Goal: Information Seeking & Learning: Learn about a topic

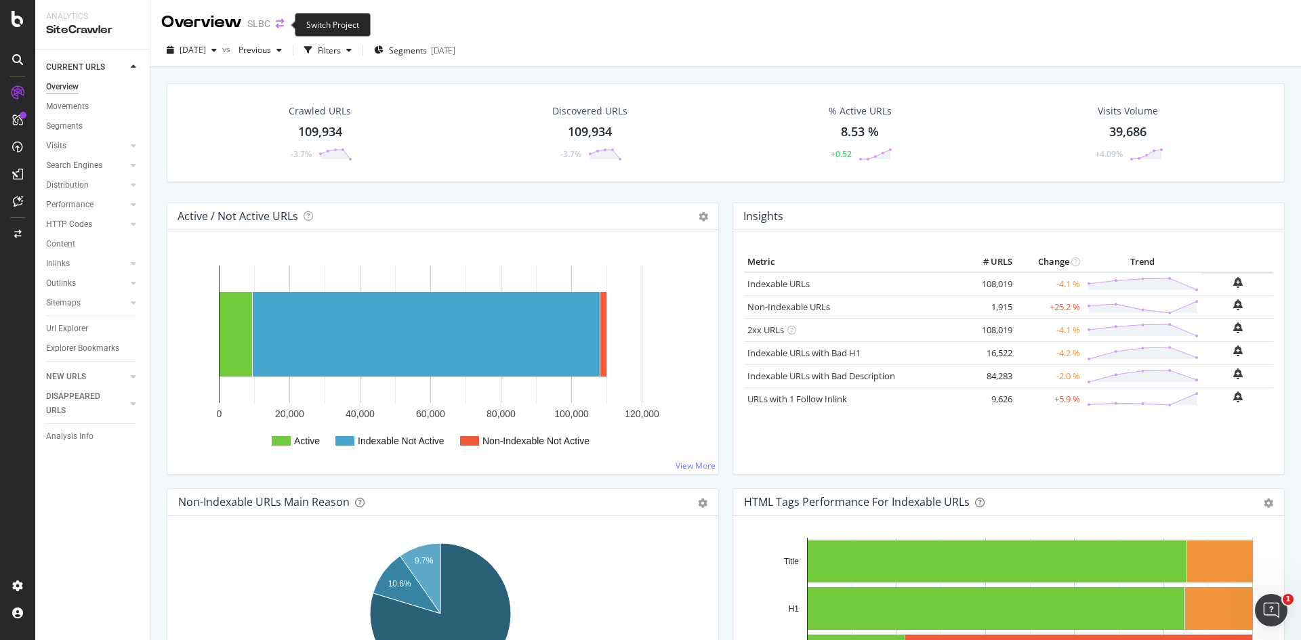
click at [280, 24] on icon "arrow-right-arrow-left" at bounding box center [280, 23] width 8 height 9
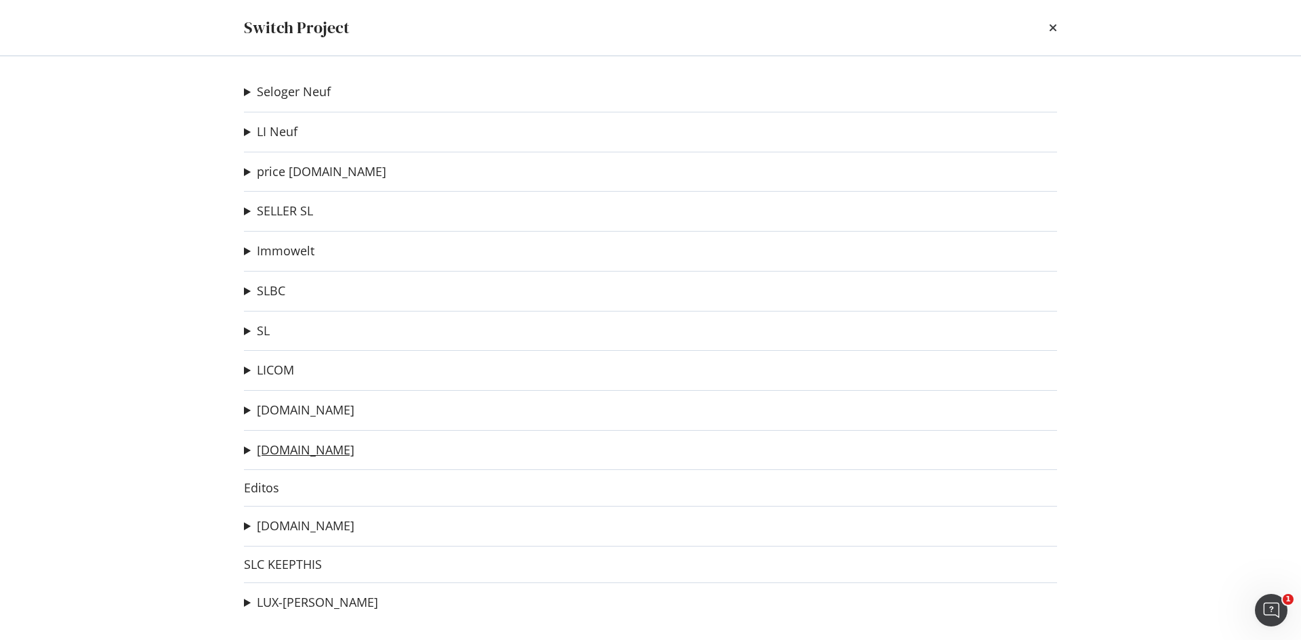
click at [303, 446] on link "[DOMAIN_NAME]" at bounding box center [306, 450] width 98 height 14
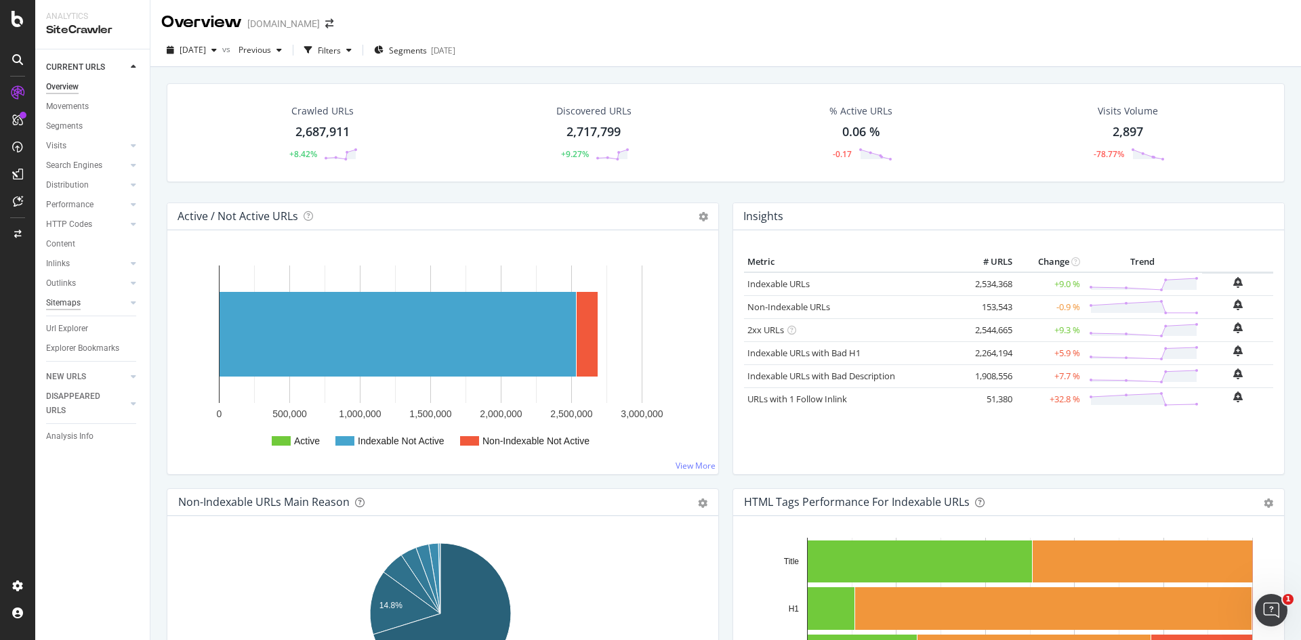
click at [66, 303] on div "Sitemaps" at bounding box center [63, 303] width 35 height 14
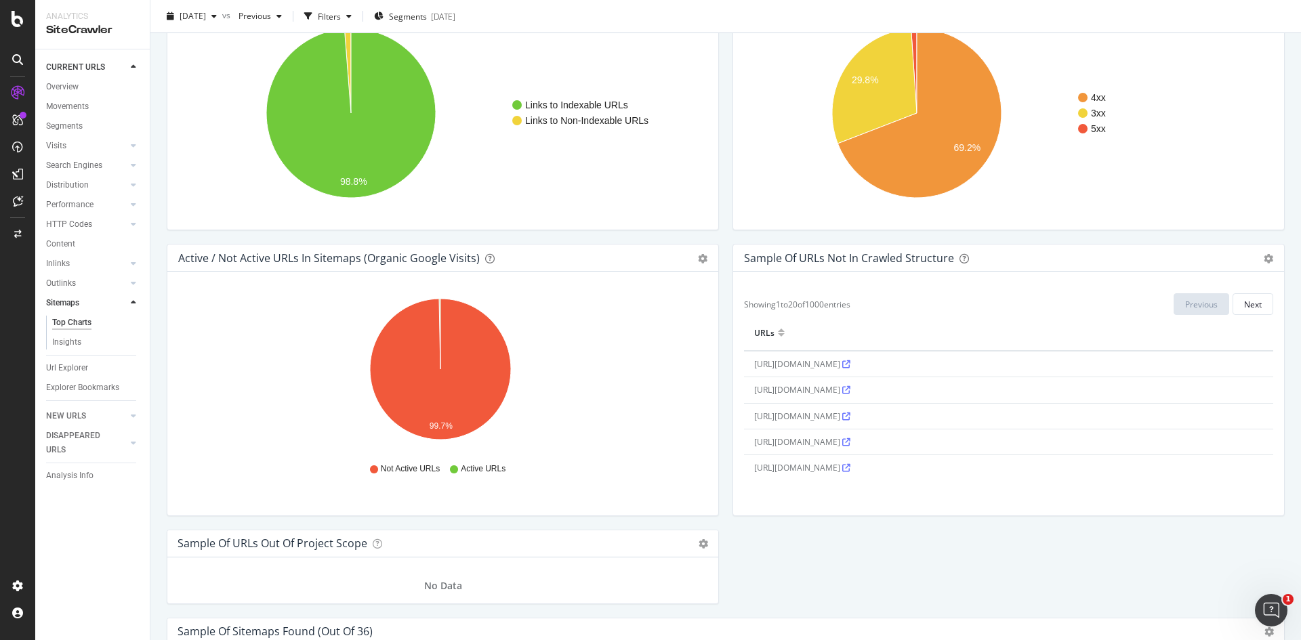
scroll to position [948, 0]
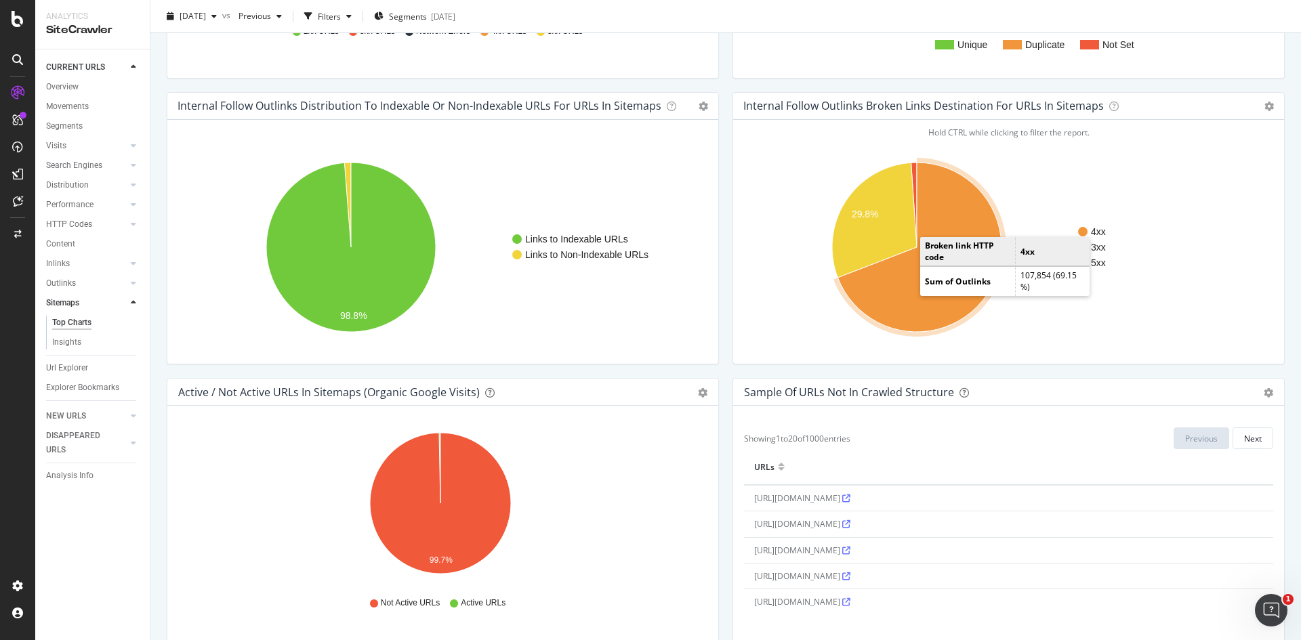
click at [906, 286] on icon "A chart." at bounding box center [919, 247] width 164 height 169
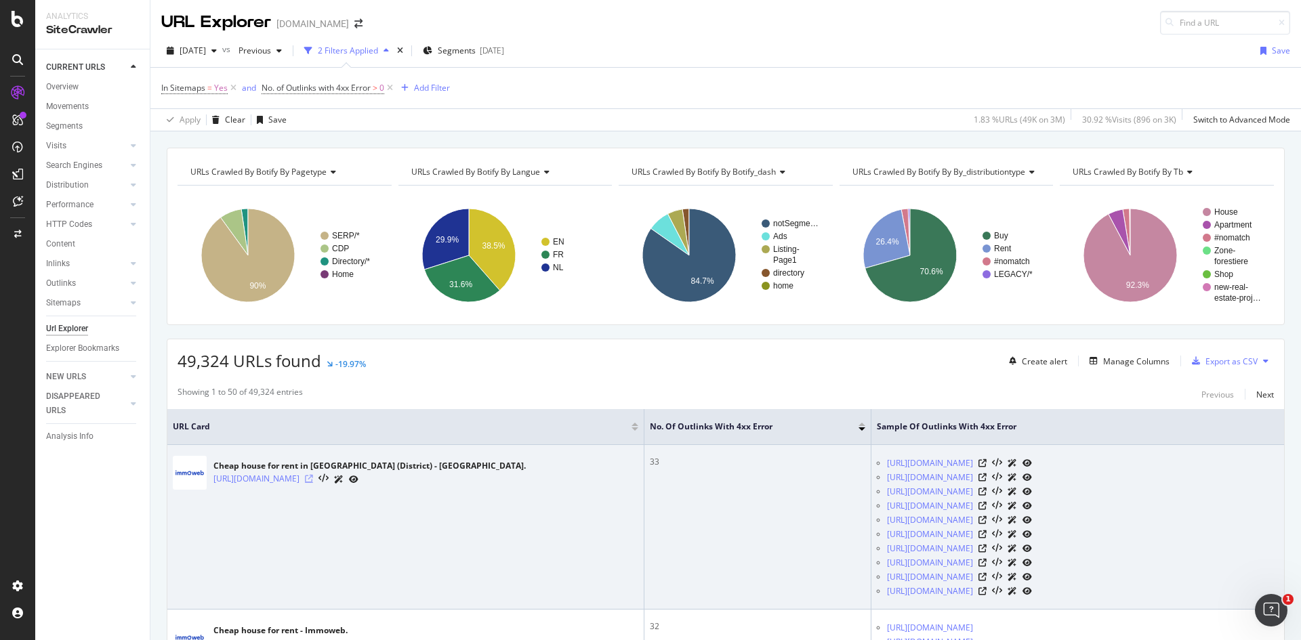
click at [313, 478] on icon at bounding box center [309, 479] width 8 height 8
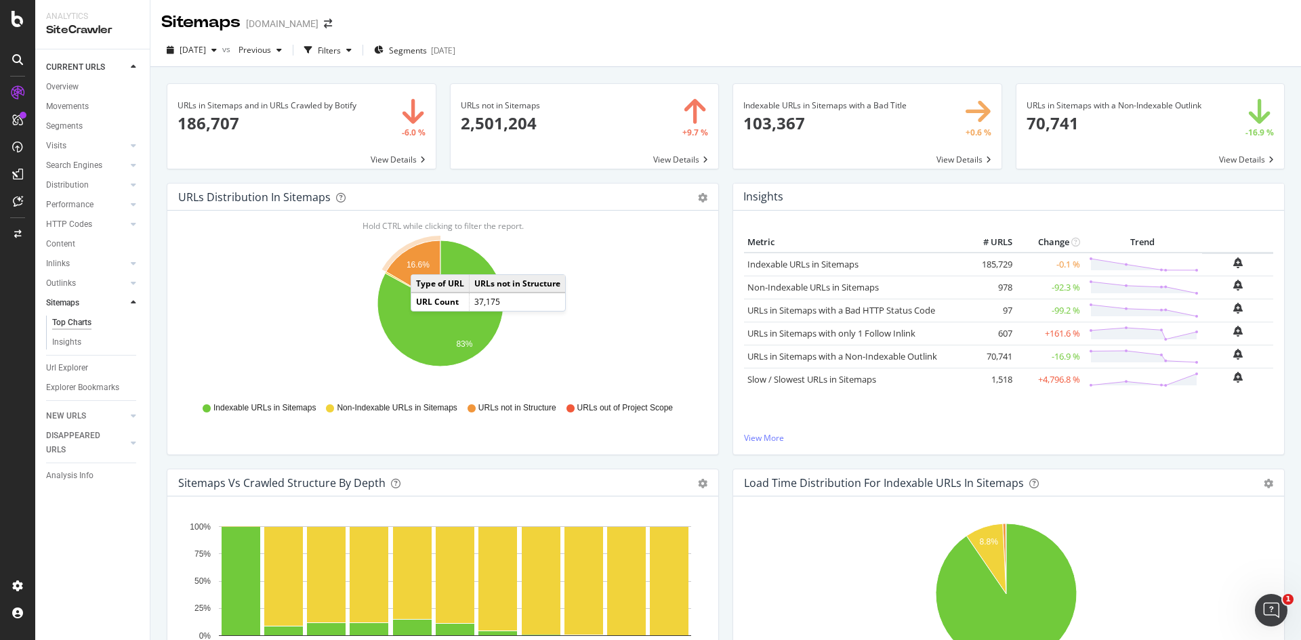
click at [424, 261] on text "16.6%" at bounding box center [417, 264] width 23 height 9
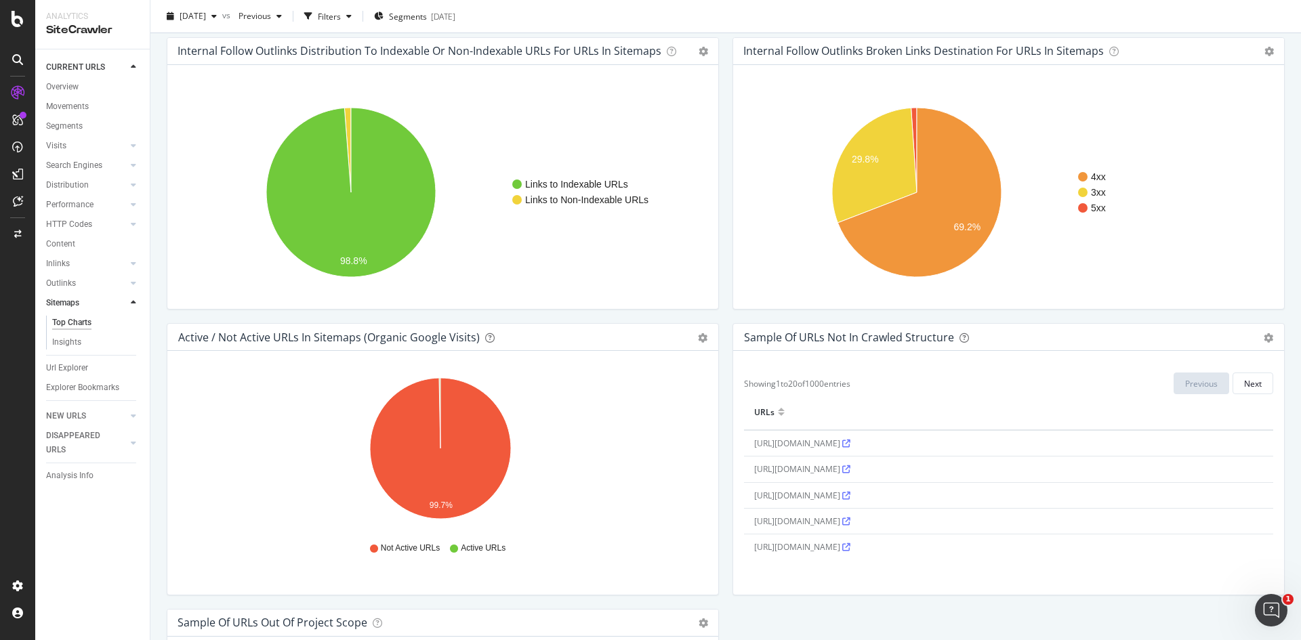
scroll to position [881, 0]
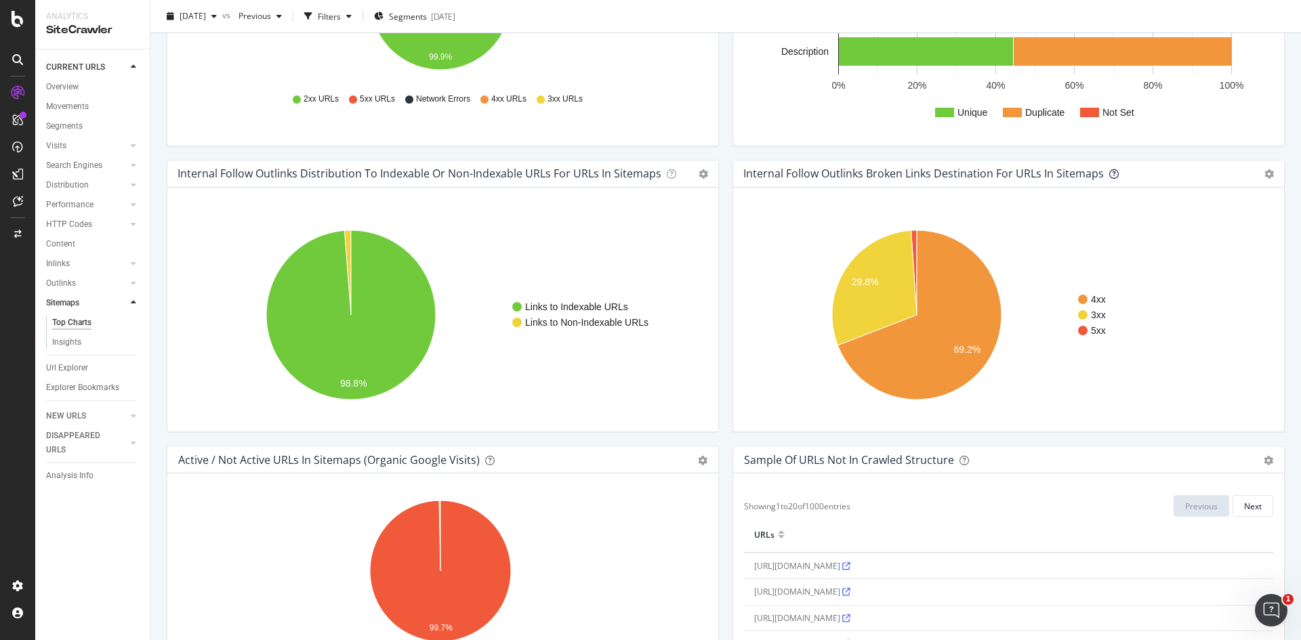
click at [1109, 172] on icon at bounding box center [1113, 173] width 9 height 9
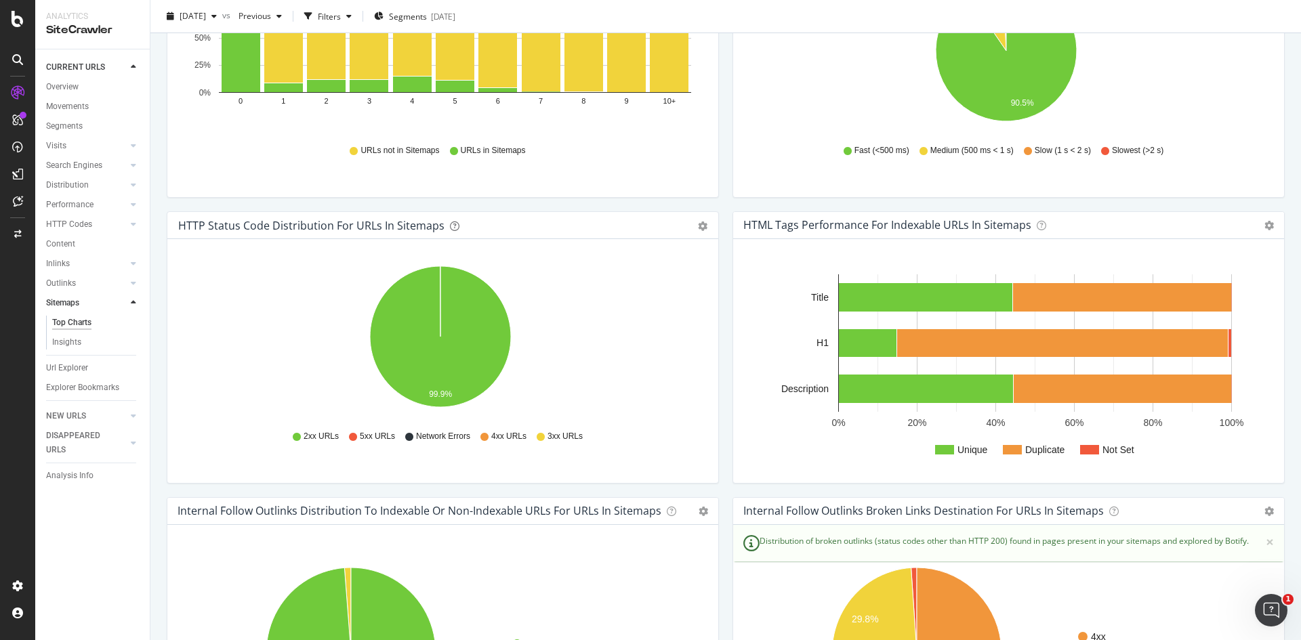
scroll to position [542, 0]
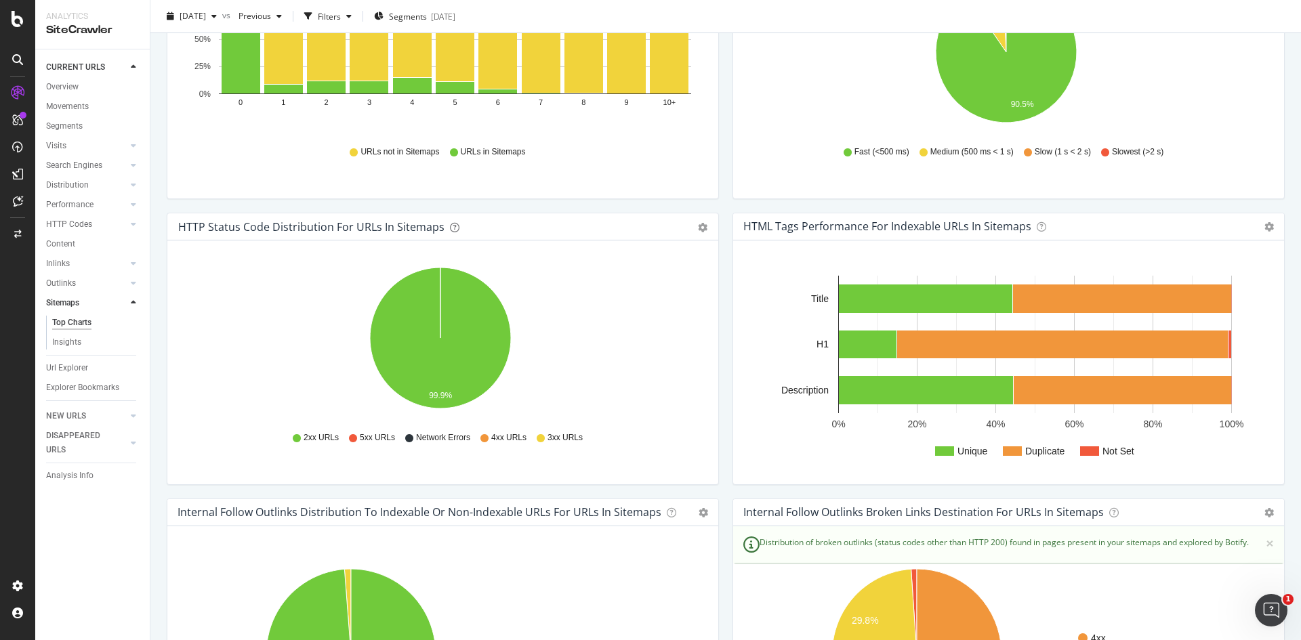
click at [640, 331] on icon "99.9%" at bounding box center [440, 340] width 524 height 157
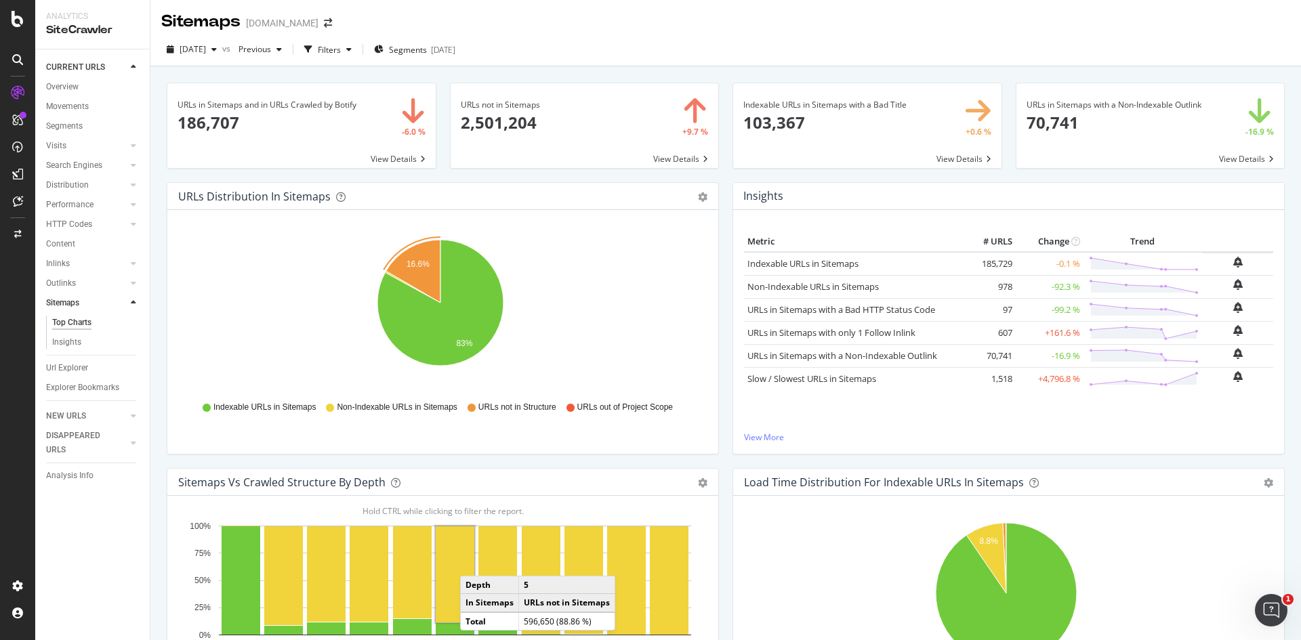
scroll to position [0, 0]
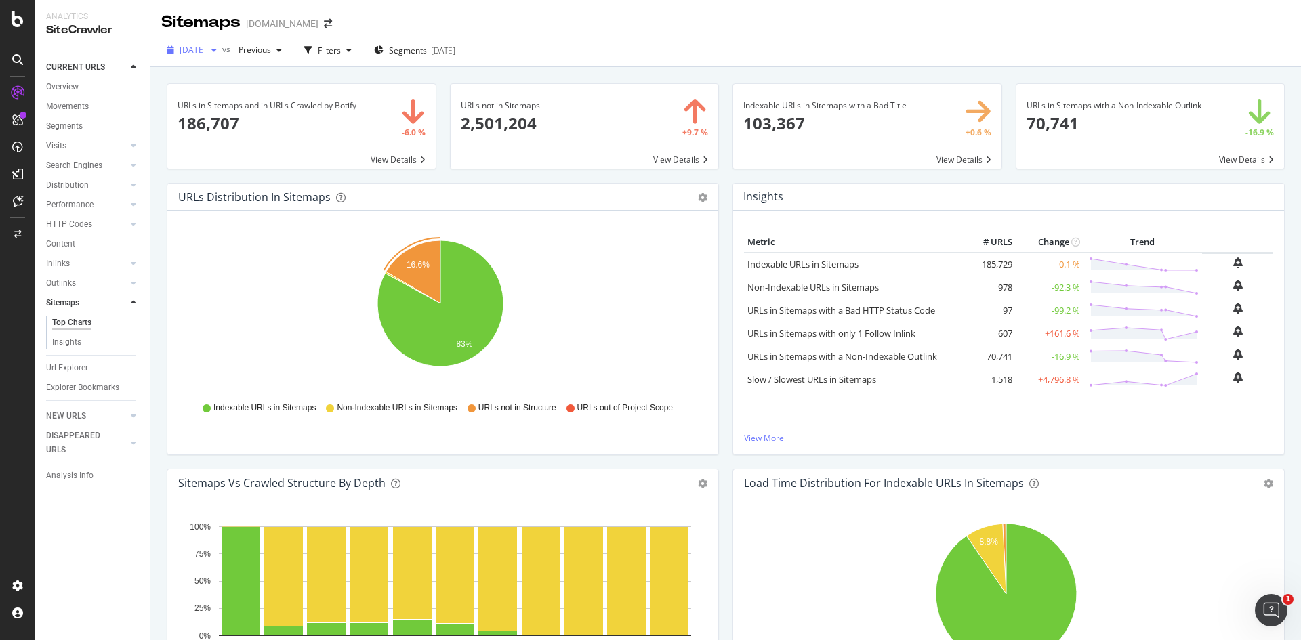
click at [206, 54] on span "[DATE]" at bounding box center [193, 50] width 26 height 12
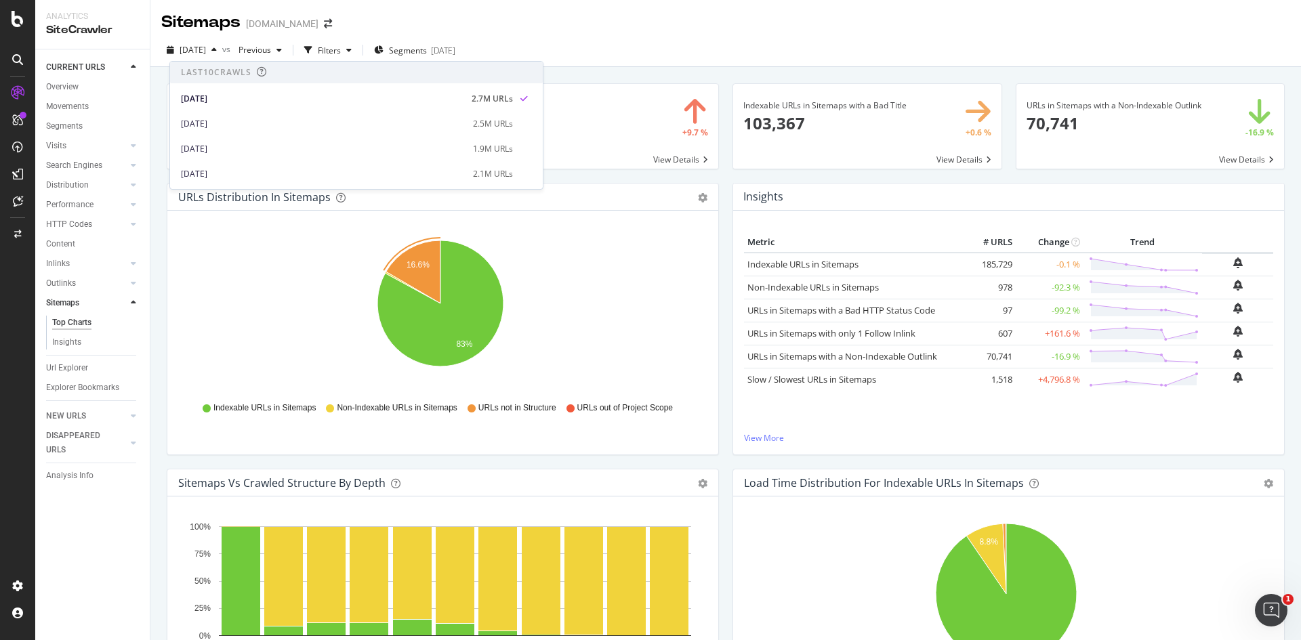
click at [628, 266] on icon "16.6% 83%" at bounding box center [440, 310] width 524 height 157
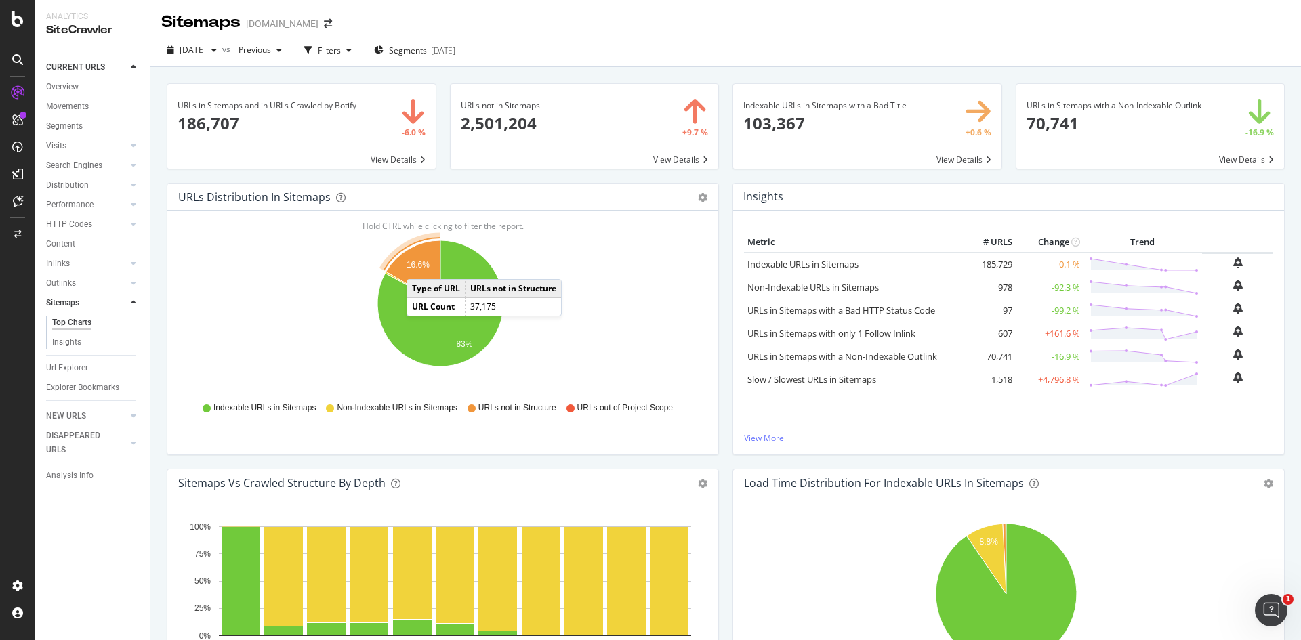
click at [420, 266] on text "16.6%" at bounding box center [417, 264] width 23 height 9
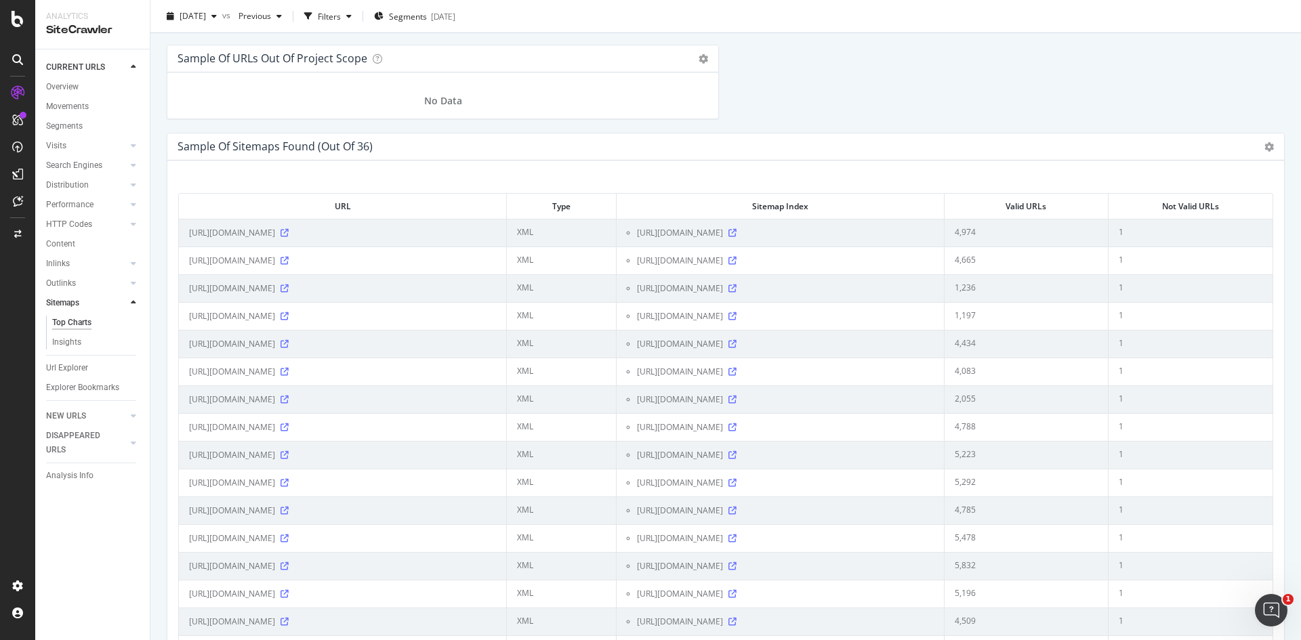
scroll to position [1555, 0]
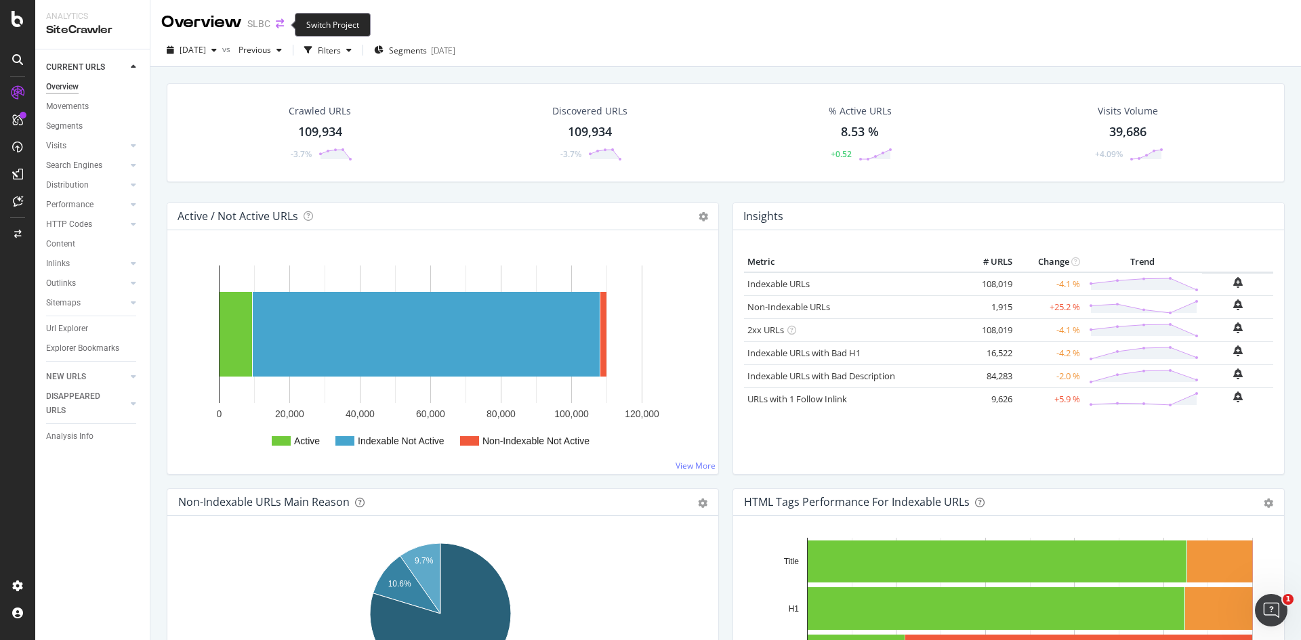
click at [281, 24] on icon "arrow-right-arrow-left" at bounding box center [280, 23] width 8 height 9
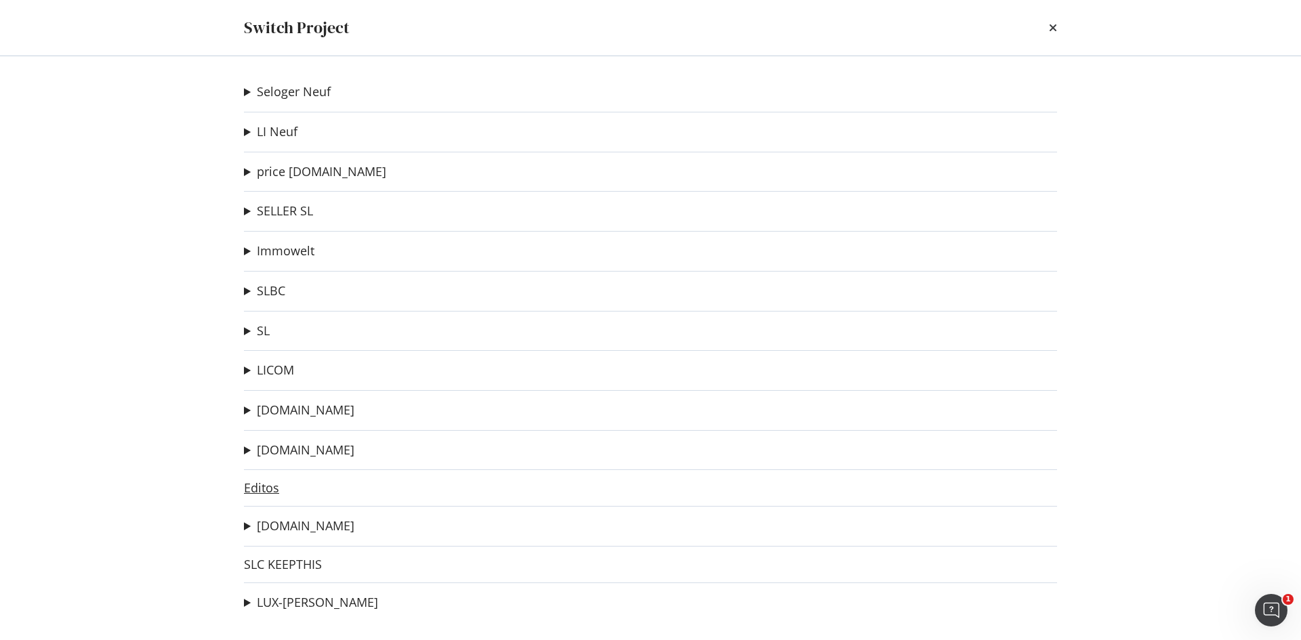
click at [268, 495] on link "Editos" at bounding box center [261, 488] width 35 height 14
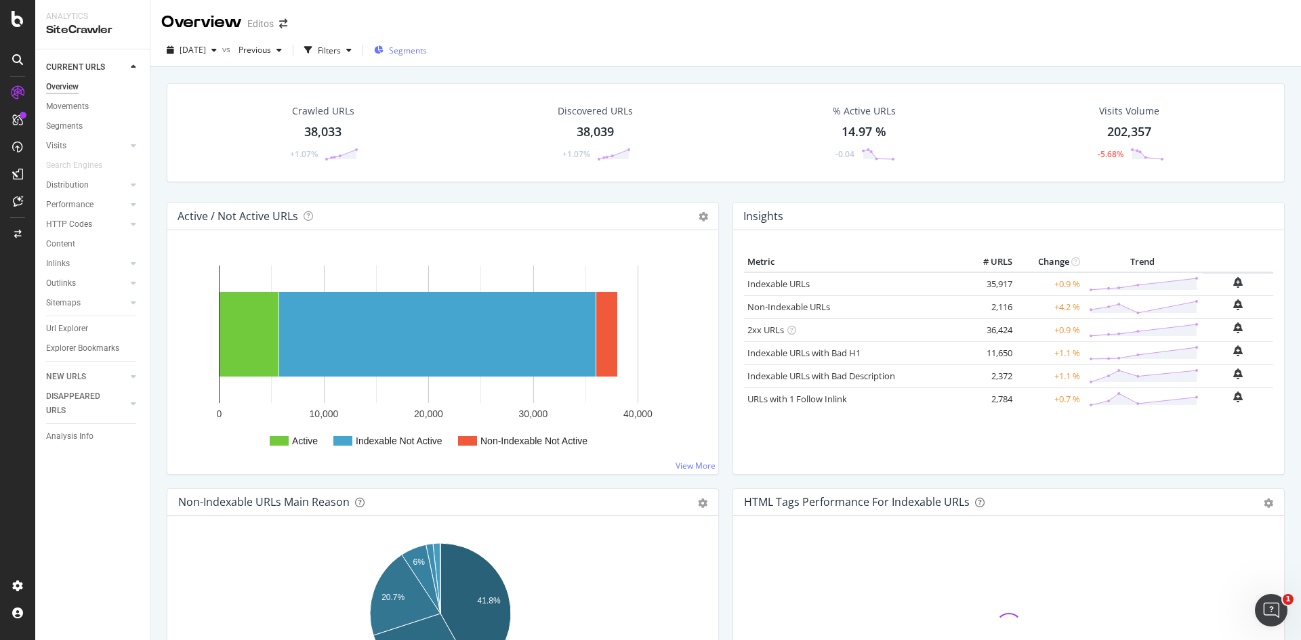
click at [421, 54] on span "Segments" at bounding box center [408, 51] width 38 height 12
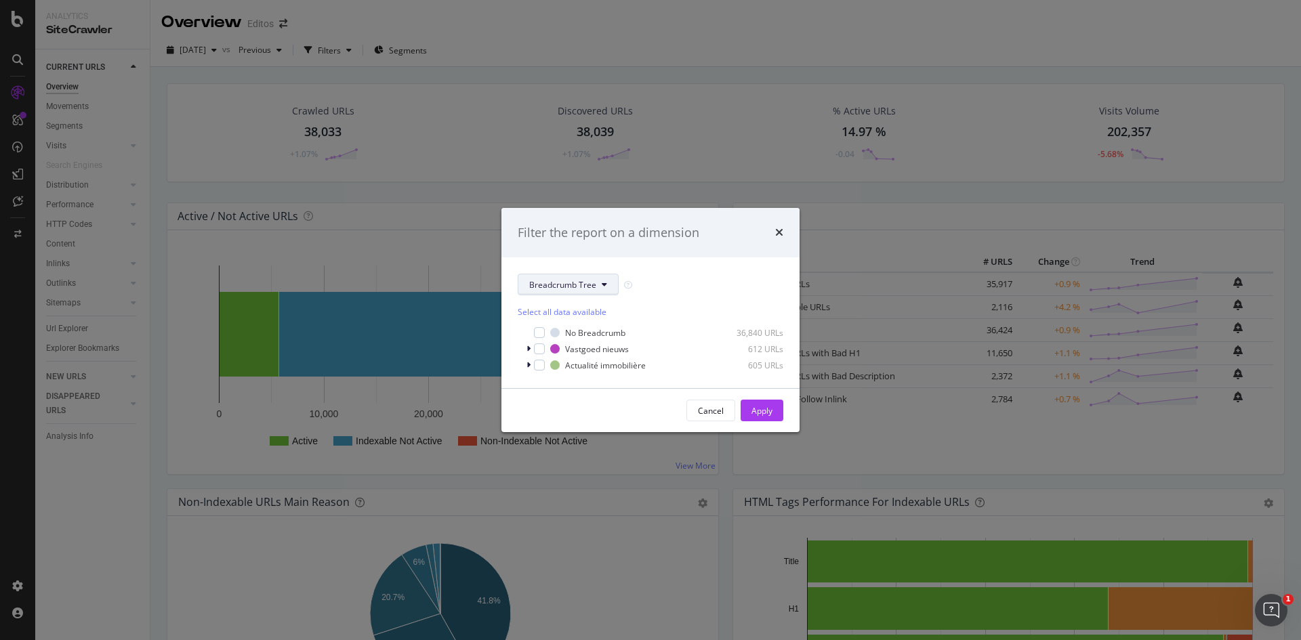
click at [578, 277] on button "Breadcrumb Tree" at bounding box center [568, 285] width 101 height 22
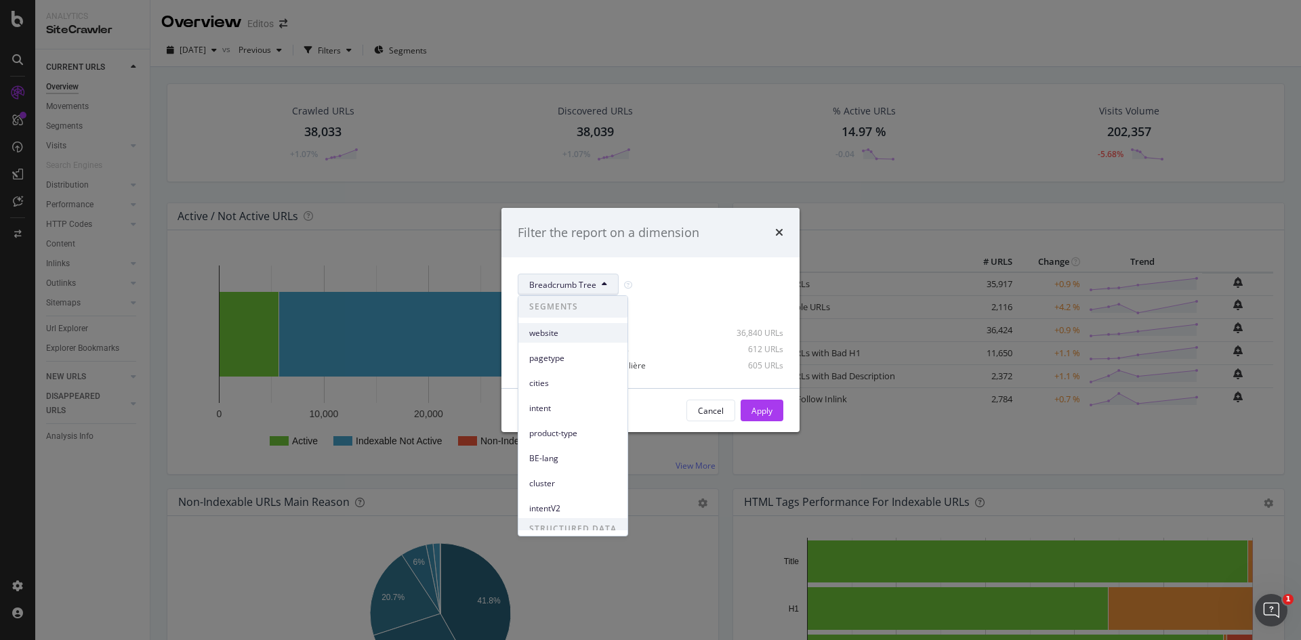
click at [563, 329] on span "website" at bounding box center [572, 333] width 87 height 12
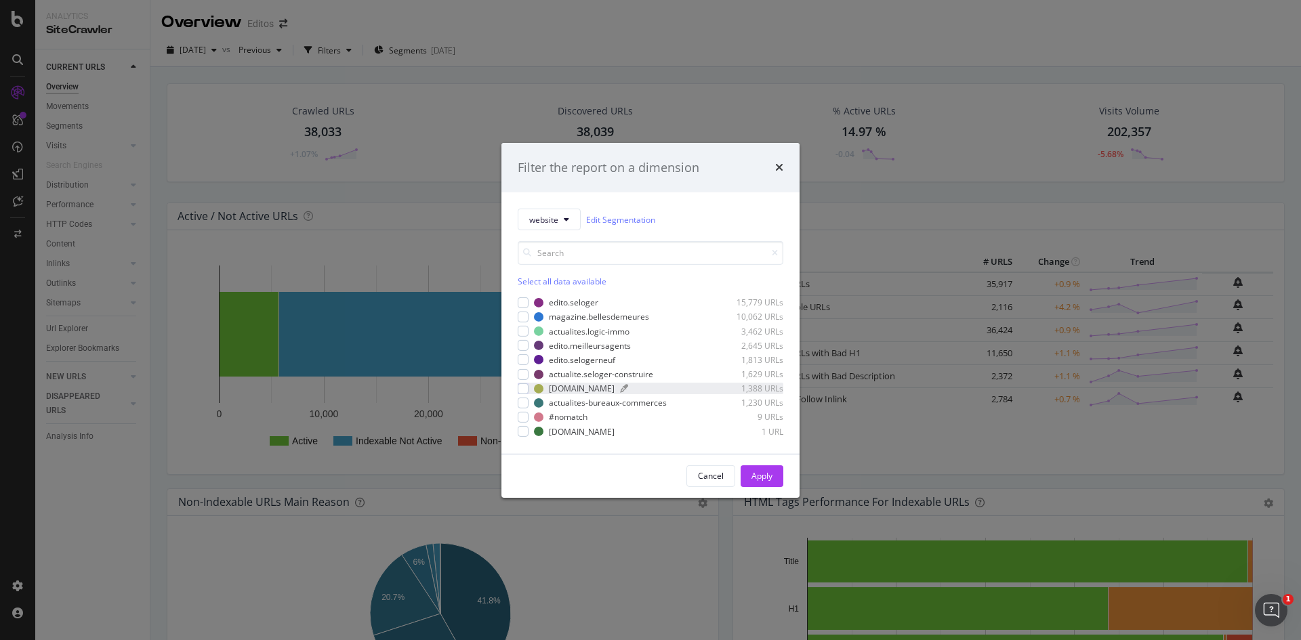
click at [583, 391] on div "blog.immoweb.be" at bounding box center [582, 389] width 66 height 12
click at [760, 475] on div "Apply" at bounding box center [761, 476] width 21 height 12
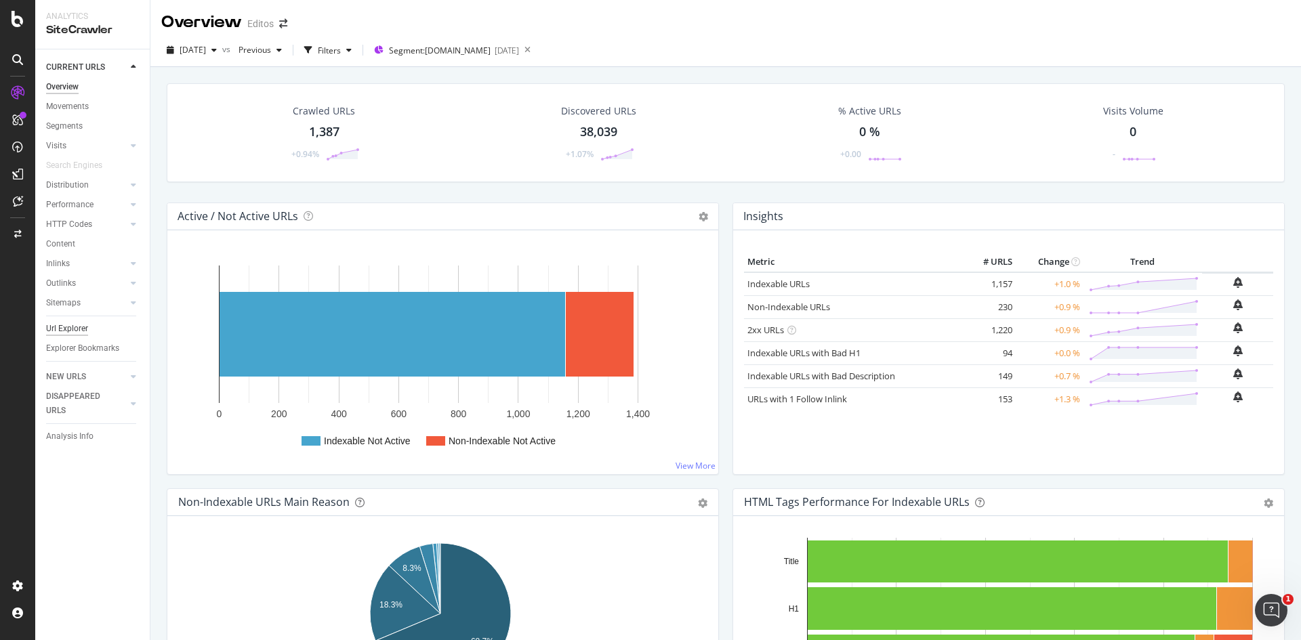
click at [67, 331] on div "Url Explorer" at bounding box center [67, 329] width 42 height 14
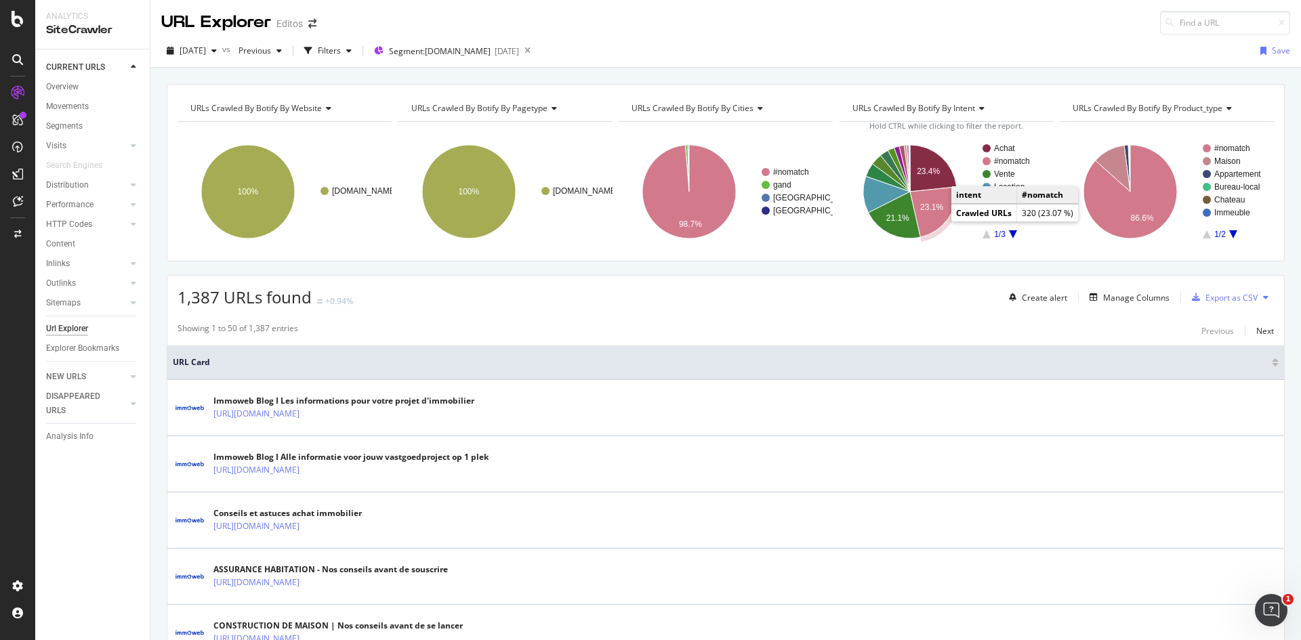
click at [940, 201] on icon "A chart." at bounding box center [933, 212] width 47 height 50
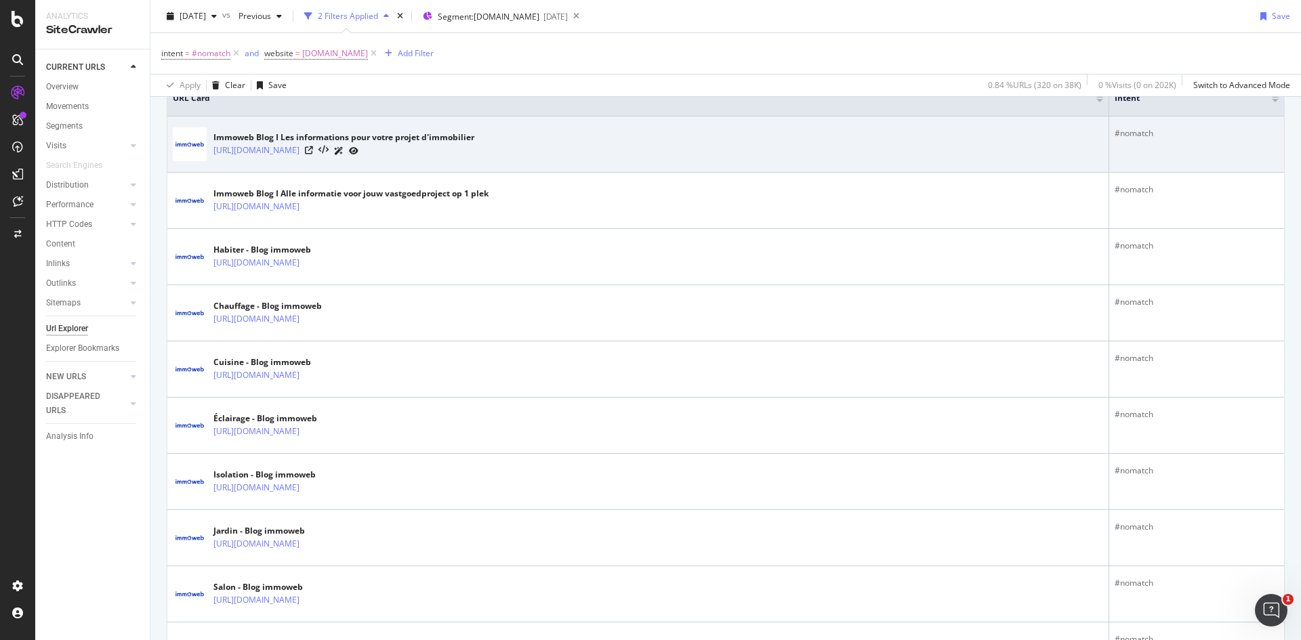
scroll to position [339, 0]
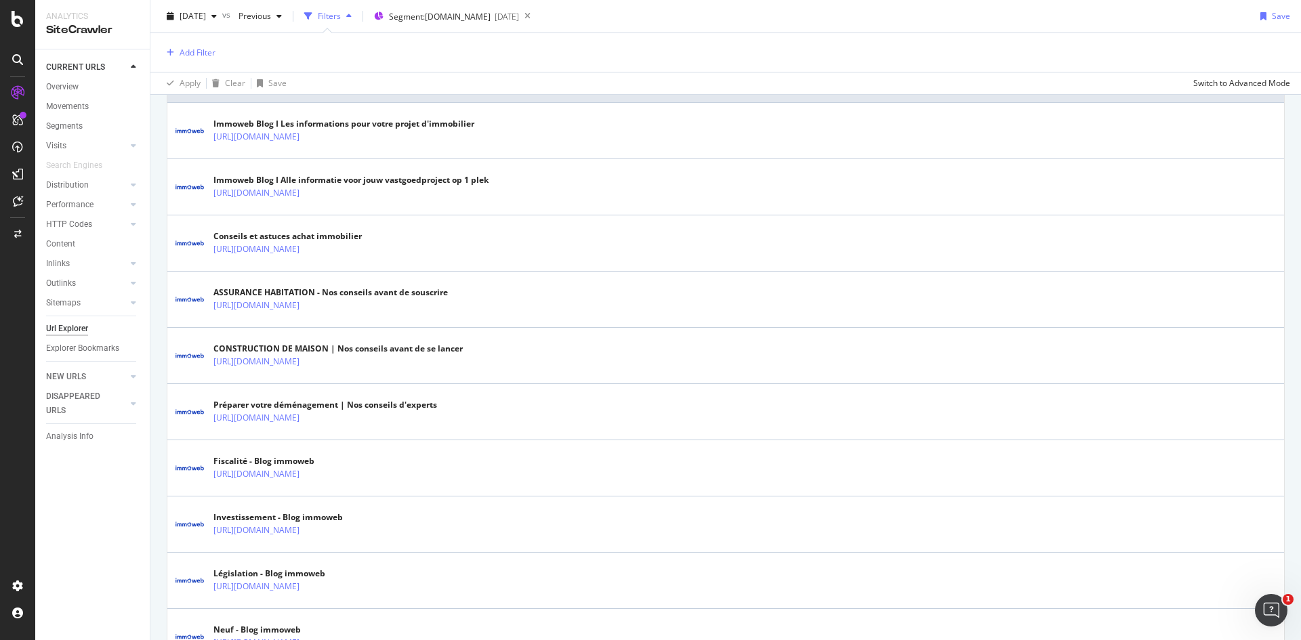
scroll to position [337, 0]
